Goal: Find contact information: Find contact information

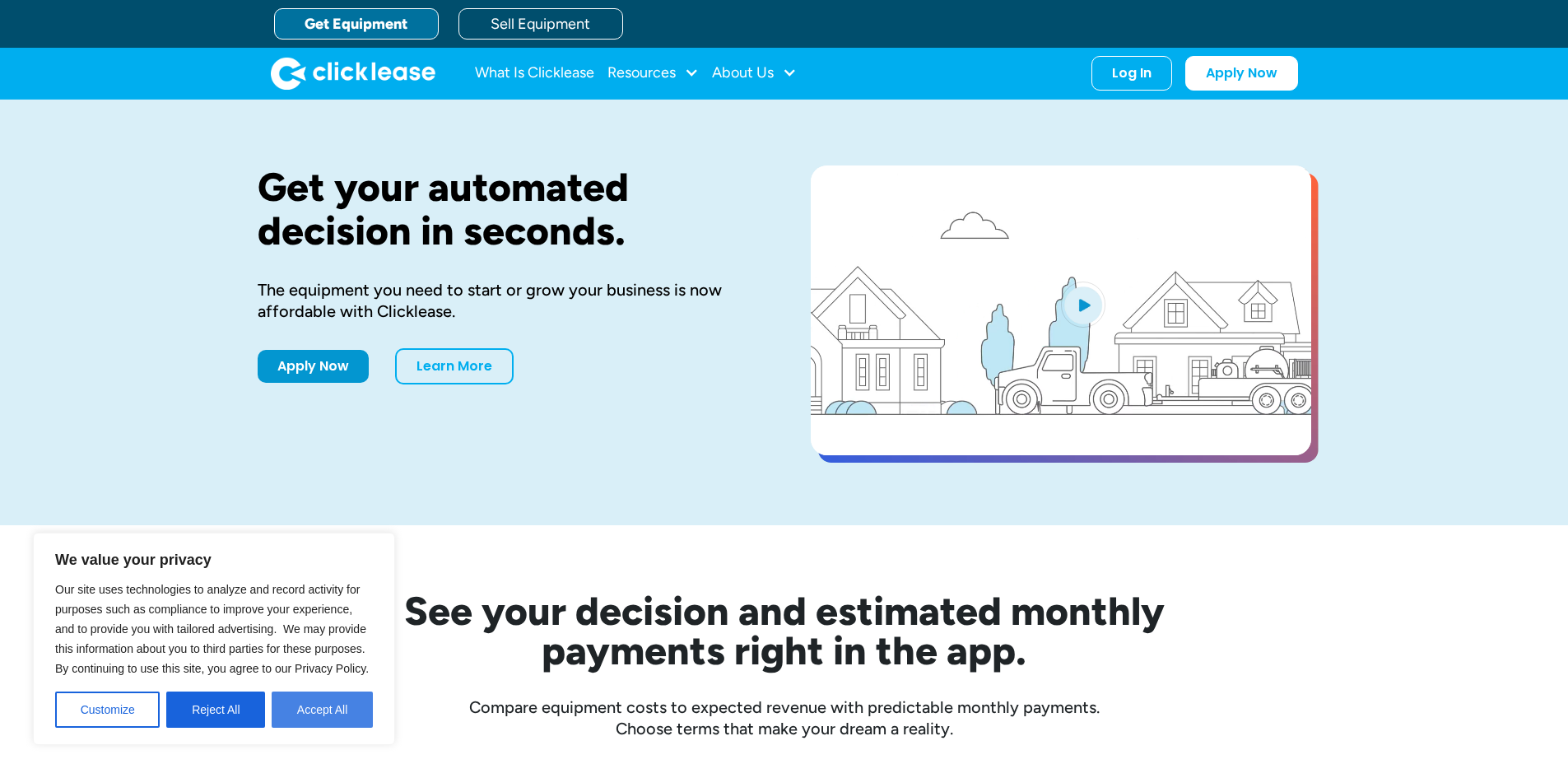
click at [306, 703] on button "Accept All" at bounding box center [322, 710] width 101 height 36
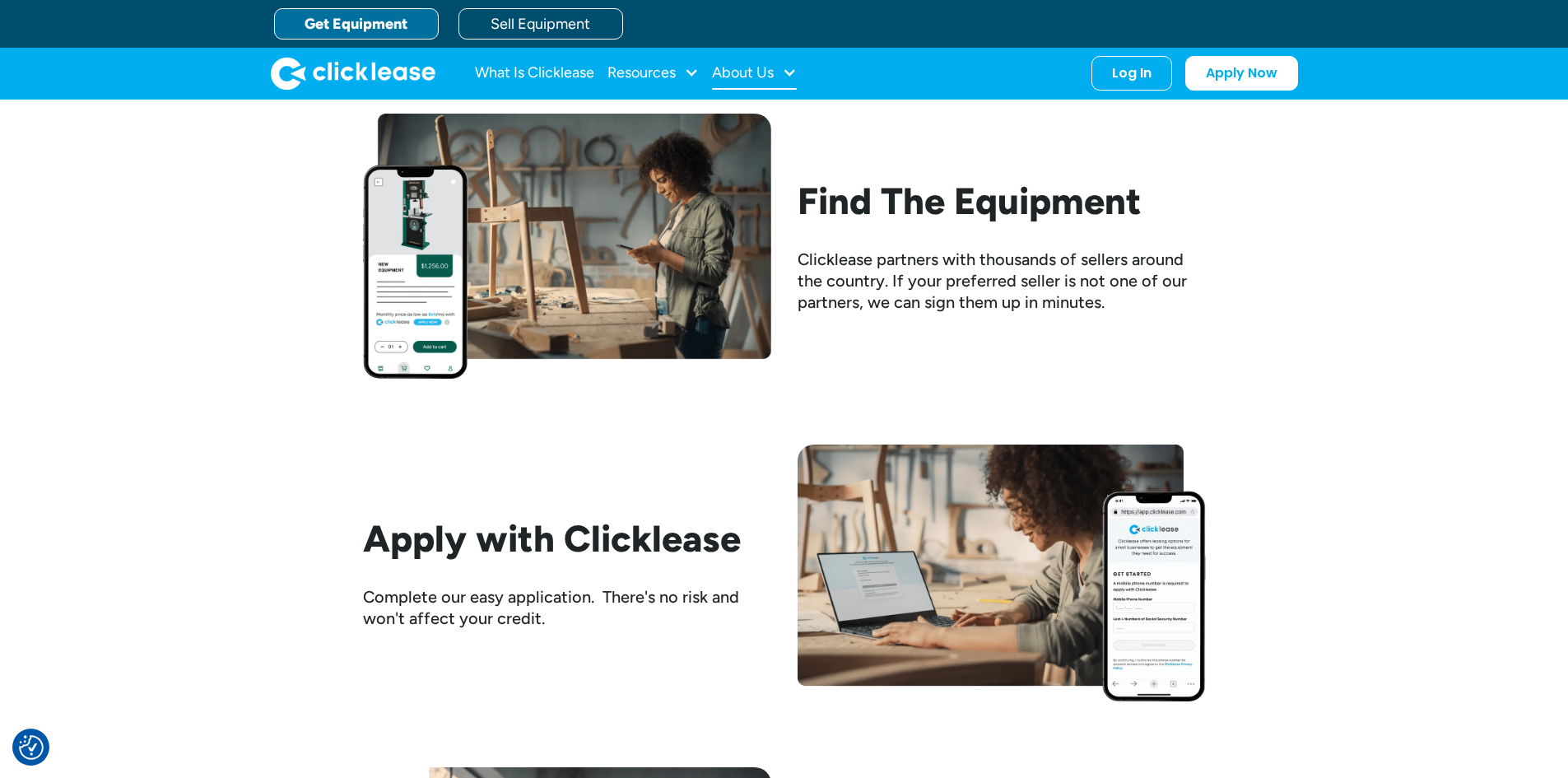
scroll to position [1483, 0]
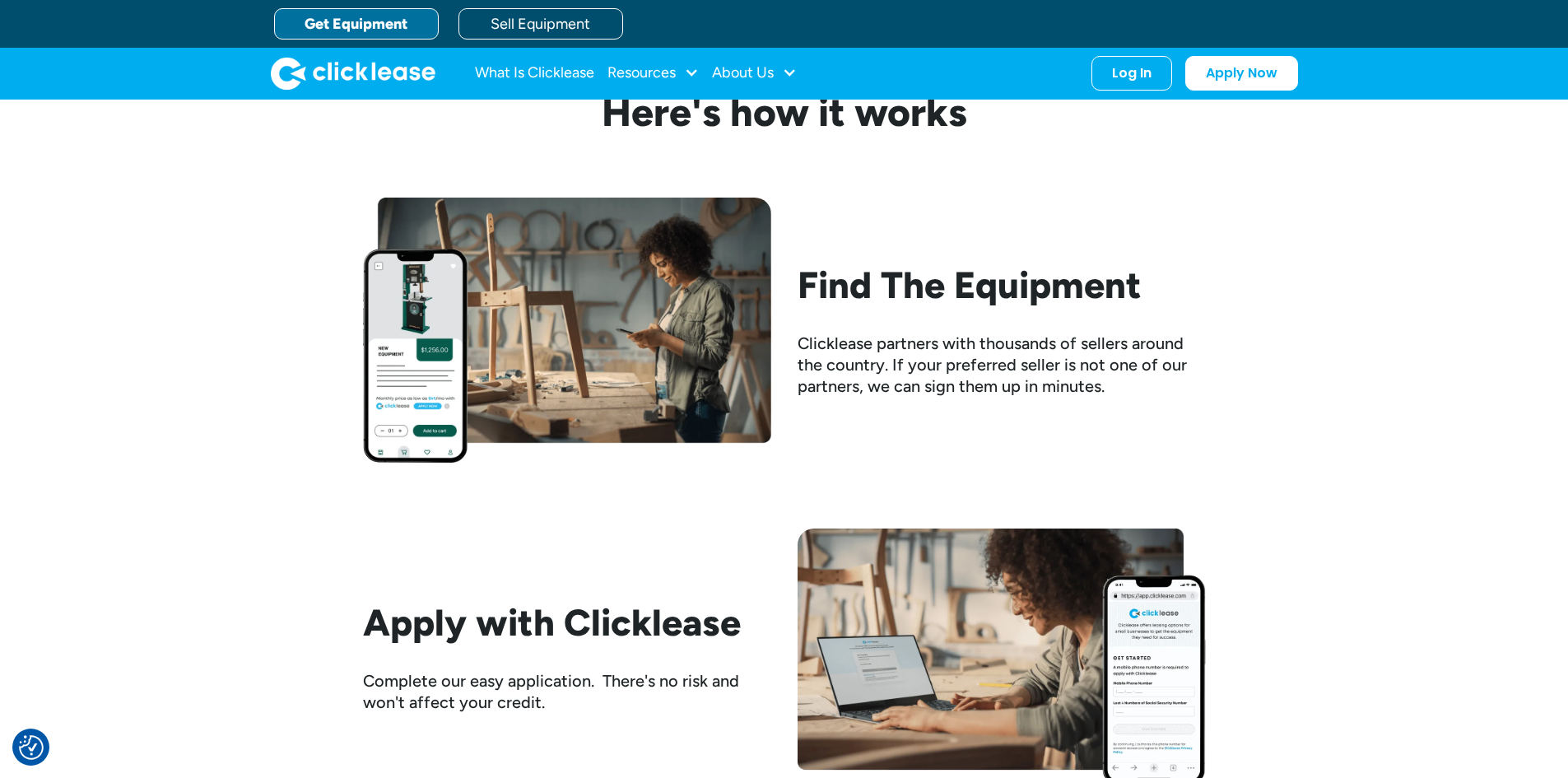
click at [805, 58] on nav "What Is Clicklease Resources Blog Case Studies Videos FAQs About Us About Us Ca…" at bounding box center [887, 74] width 824 height 35
click at [787, 71] on div at bounding box center [790, 73] width 15 height 15
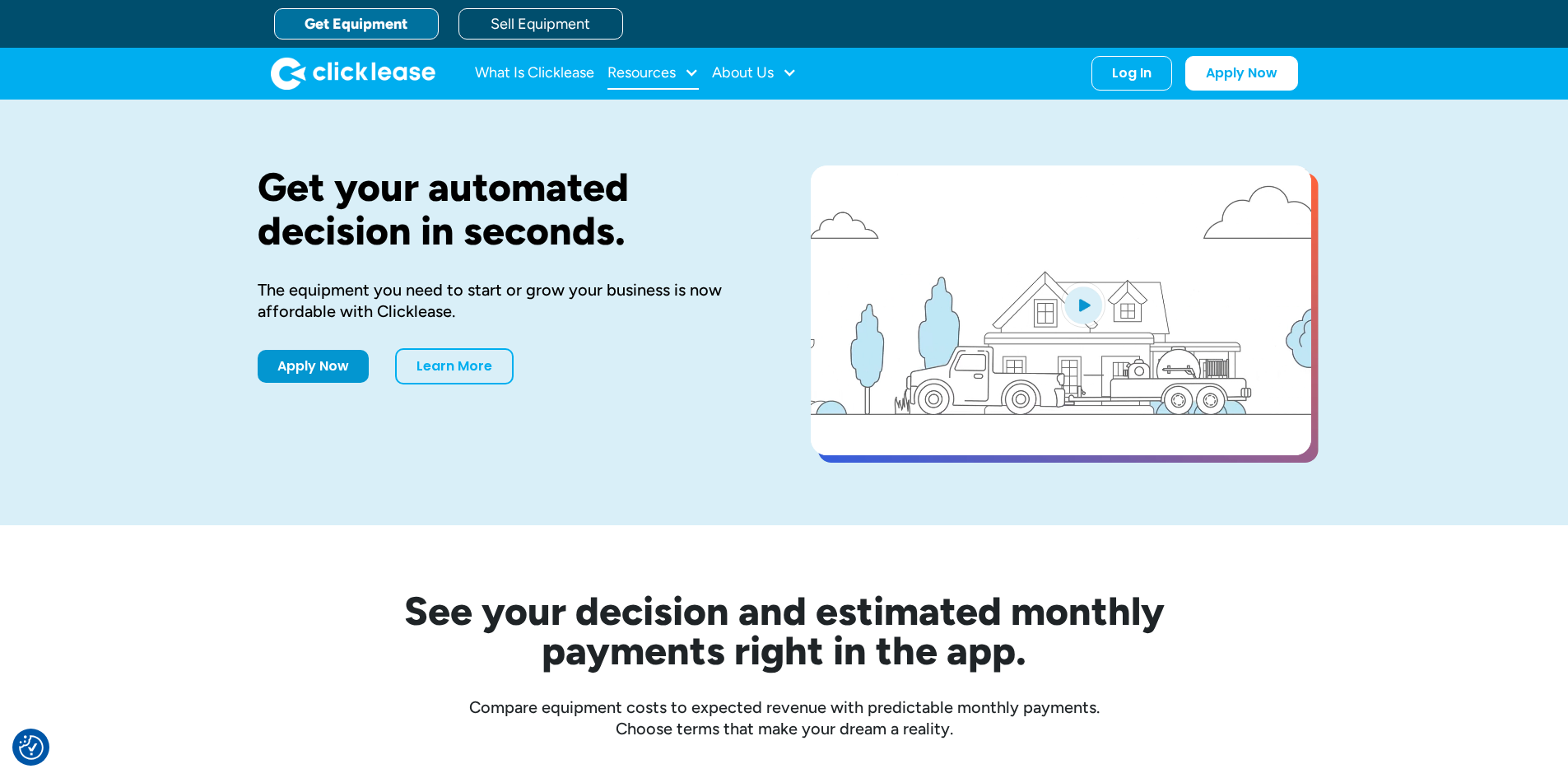
click at [692, 70] on div at bounding box center [692, 73] width 15 height 15
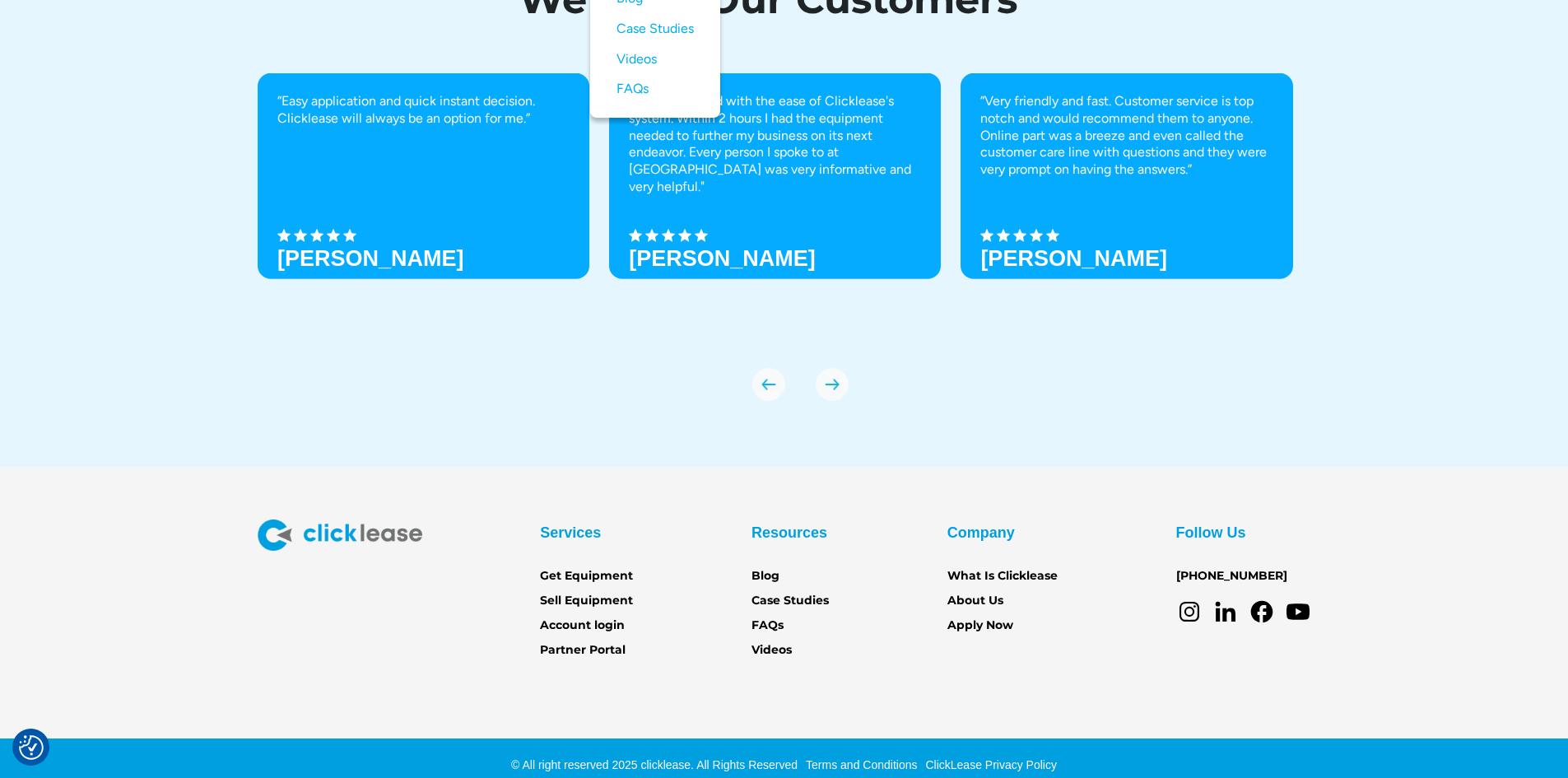
scroll to position [5727, 0]
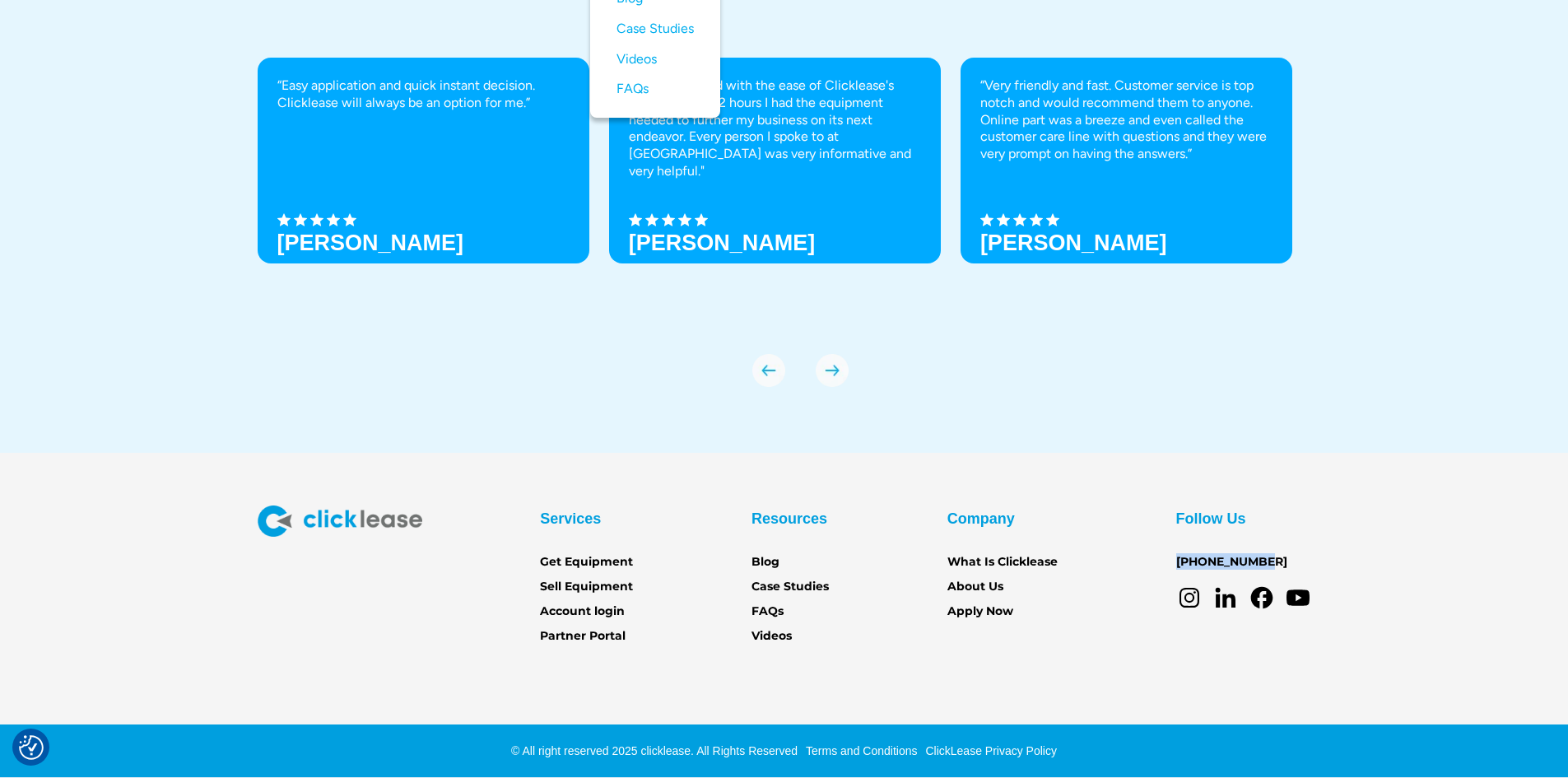
drag, startPoint x: 1263, startPoint y: 558, endPoint x: 1157, endPoint y: 554, distance: 106.1
click at [1157, 554] on div "Services Get Equipment Sell Equipment Account login Partner Portal Resources Bl…" at bounding box center [785, 576] width 1054 height 140
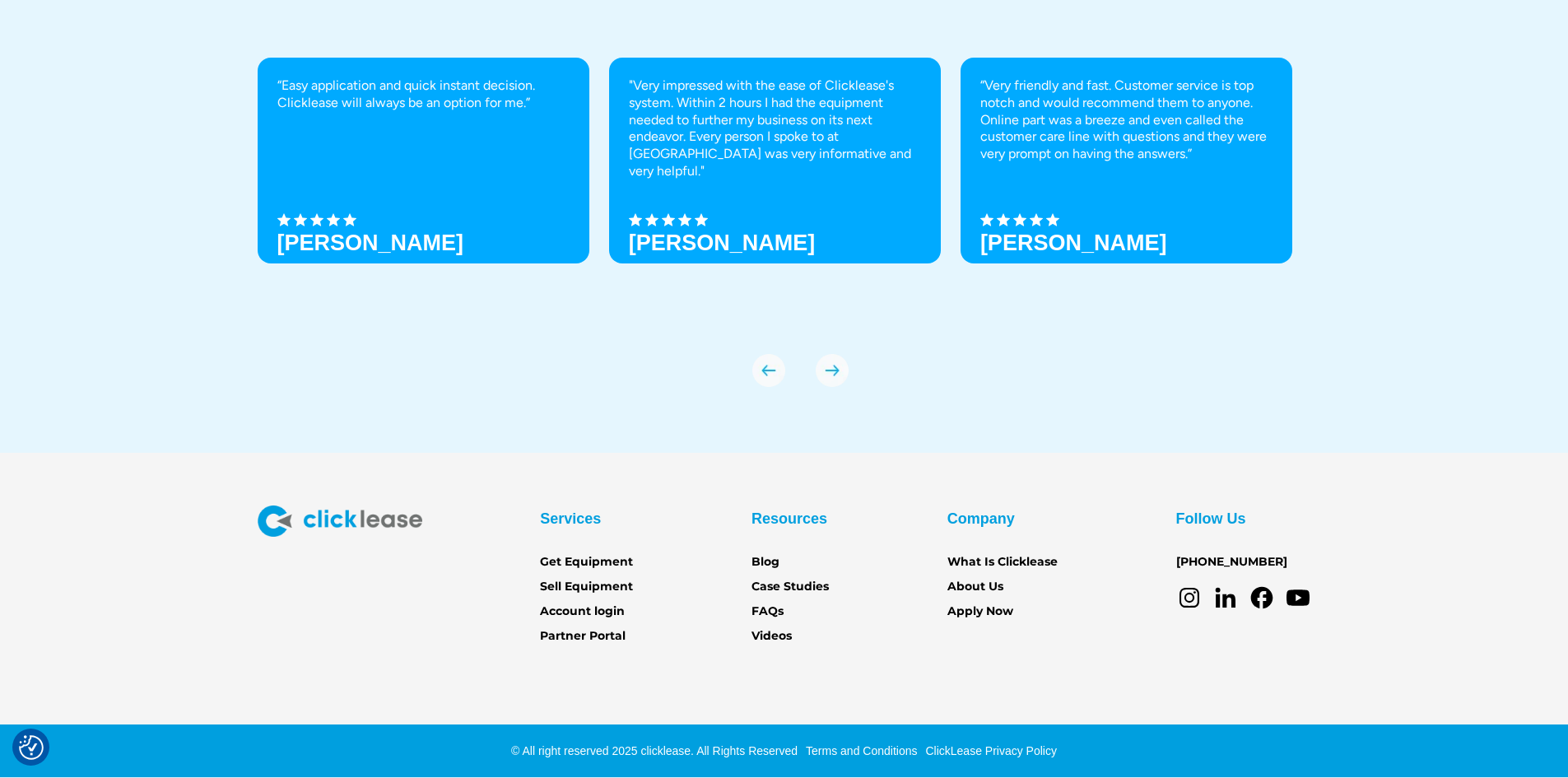
click at [1103, 477] on section "Services Get Equipment Sell Equipment Account login Partner Portal Resources Bl…" at bounding box center [784, 615] width 1568 height 325
